Goal: Find specific page/section: Find specific page/section

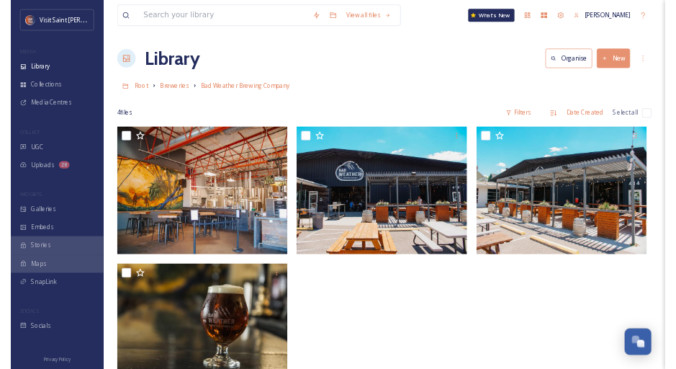
scroll to position [144, 0]
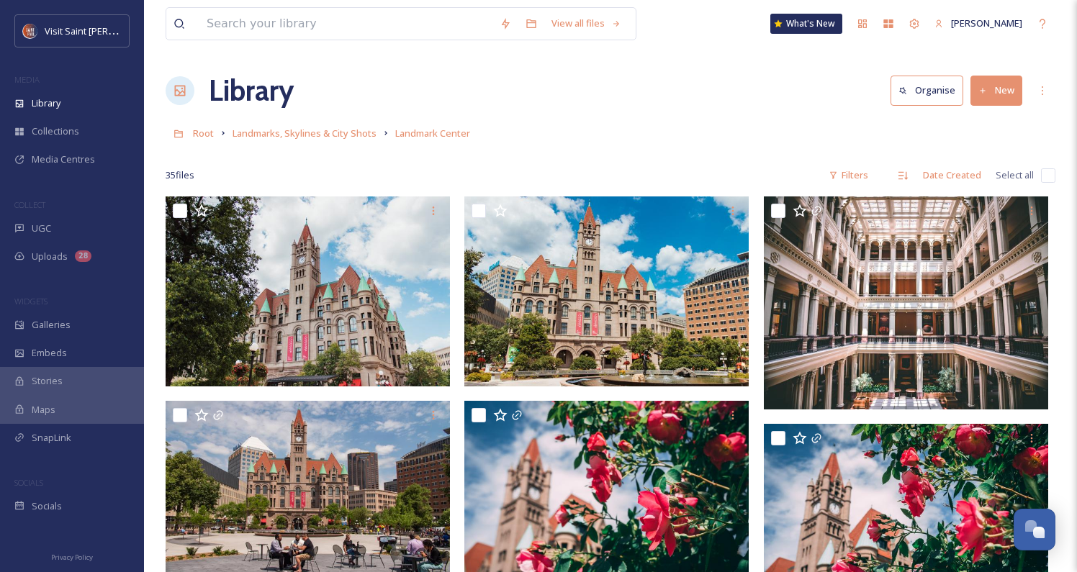
scroll to position [1368, 0]
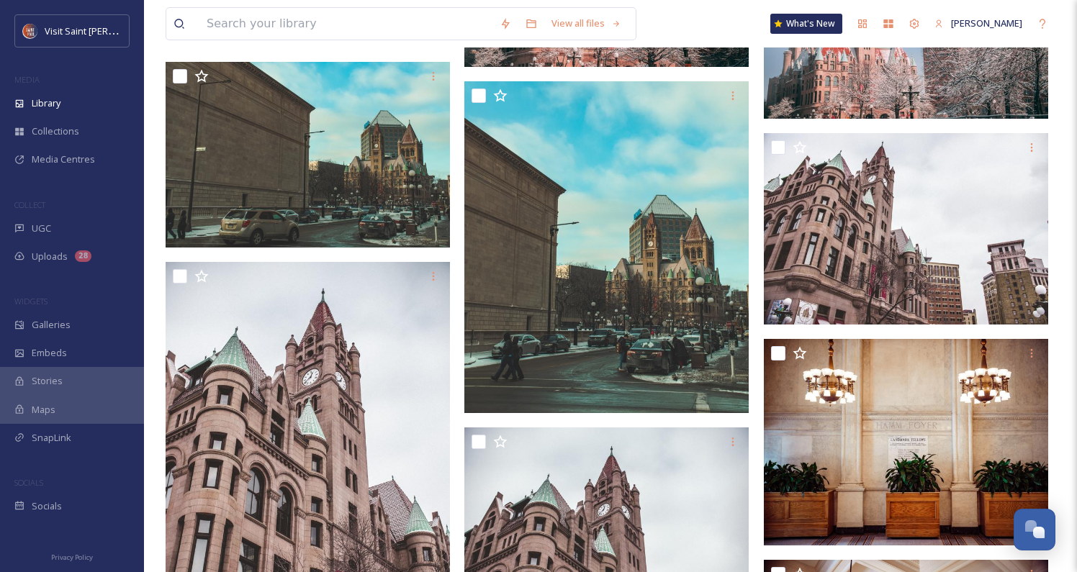
click at [1076, 92] on div "View all files What's New [PERSON_NAME] Library Organise New Root Landmarks, Sk…" at bounding box center [610, 312] width 933 height 3361
click at [452, 14] on input at bounding box center [345, 24] width 293 height 32
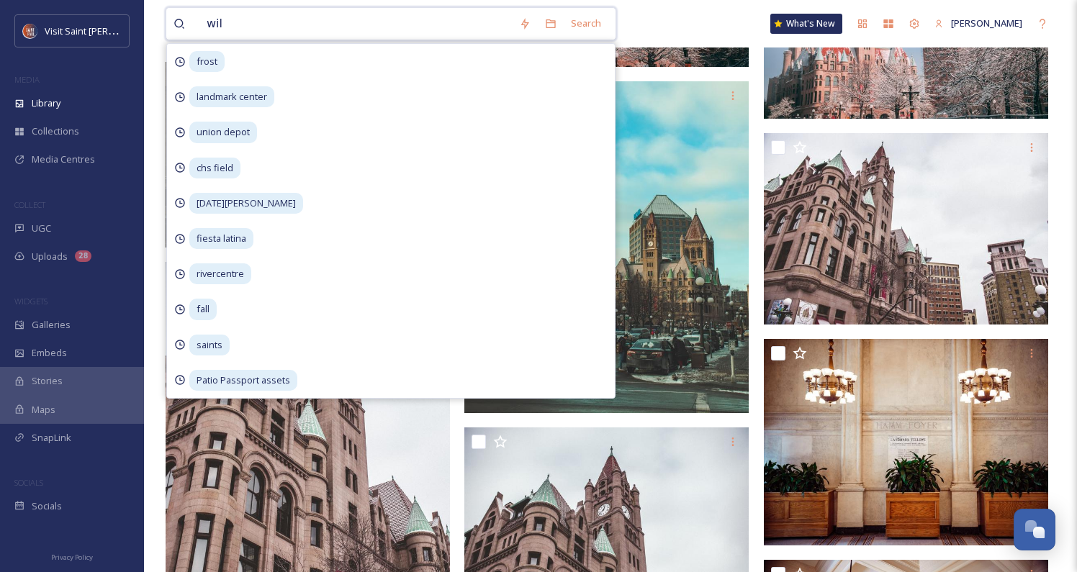
type input "wild"
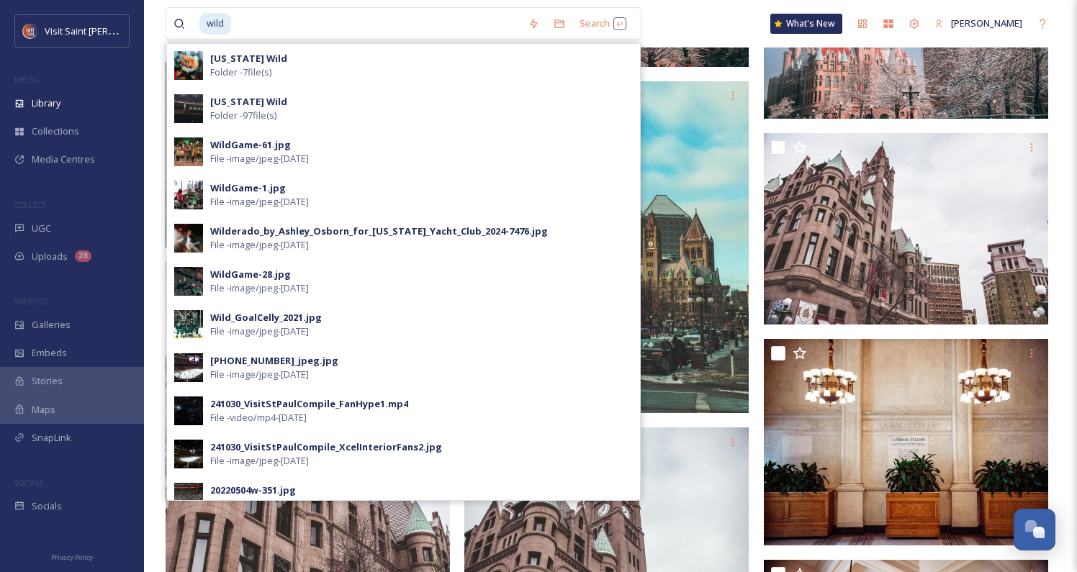
click at [390, 63] on div "[US_STATE] Wild Folder - 7 file(s)" at bounding box center [421, 65] width 423 height 27
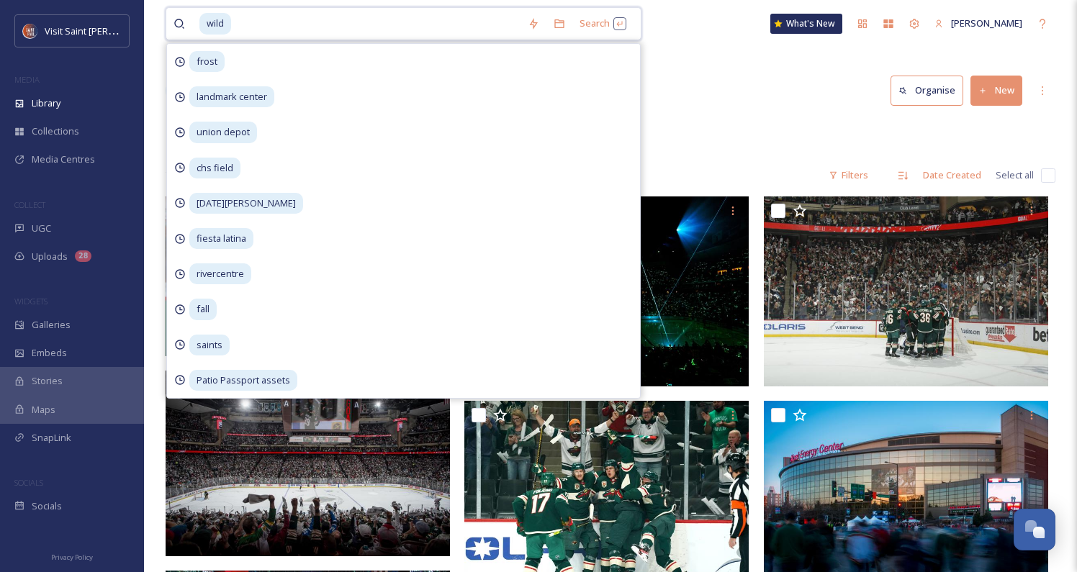
click at [332, 34] on input at bounding box center [377, 24] width 288 height 32
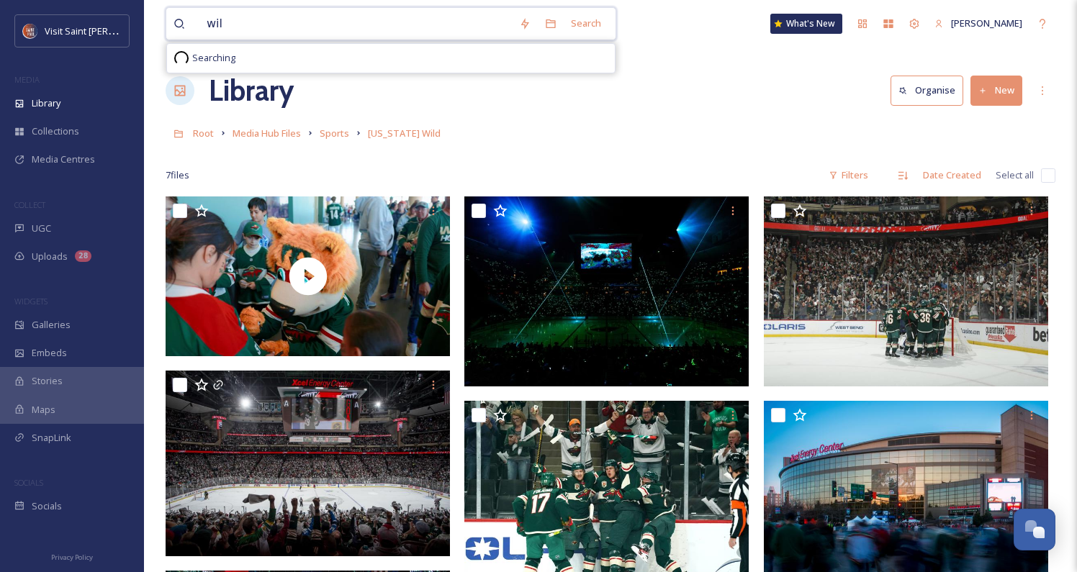
type input "wild"
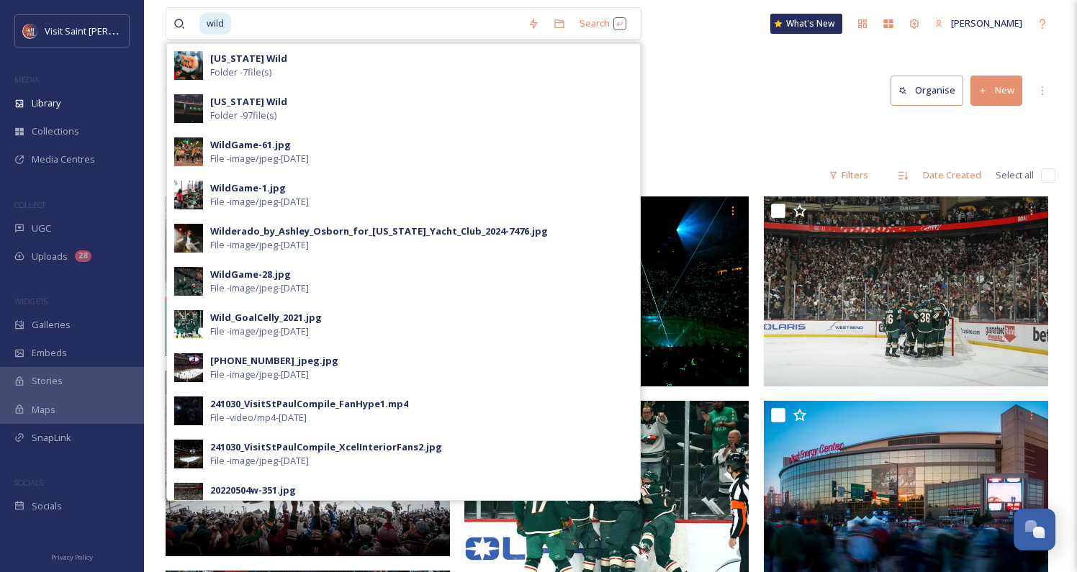
click at [370, 49] on div "[US_STATE] Wild Folder - 7 file(s)" at bounding box center [403, 65] width 473 height 43
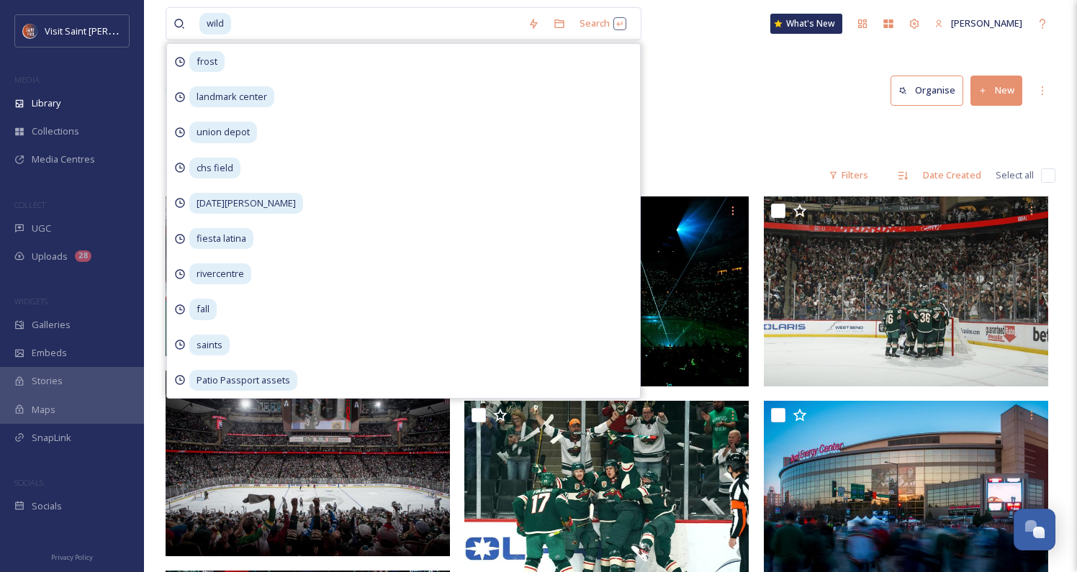
click at [759, 86] on div "Library Organise New" at bounding box center [611, 90] width 890 height 43
